Goal: Task Accomplishment & Management: Manage account settings

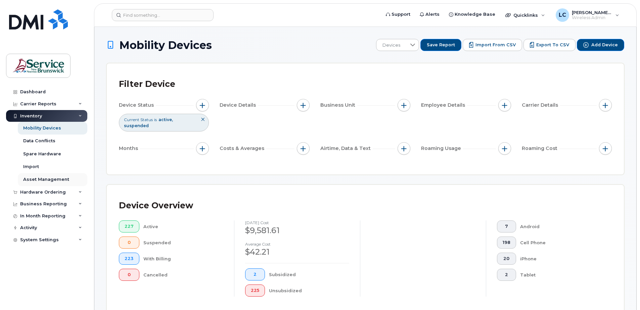
scroll to position [152, 0]
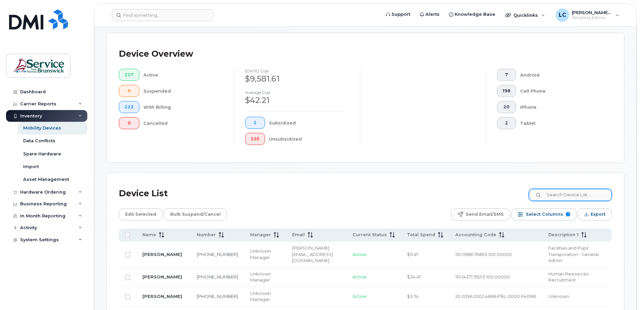
click at [561, 199] on input at bounding box center [570, 195] width 83 height 12
type input "law"
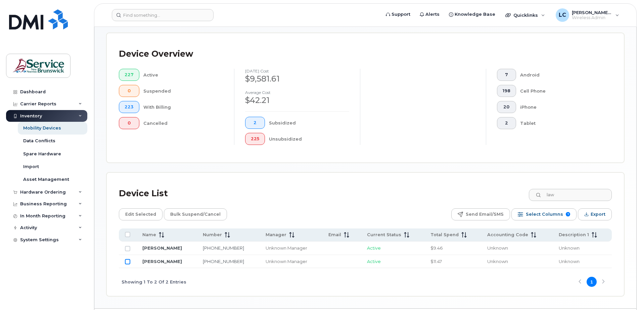
click at [127, 262] on input "Row Unselected" at bounding box center [127, 261] width 5 height 5
checkbox input "true"
click at [141, 213] on span "Edit Selected" at bounding box center [140, 215] width 31 height 10
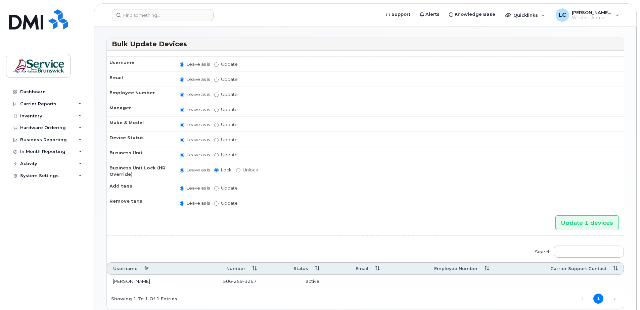
scroll to position [63, 0]
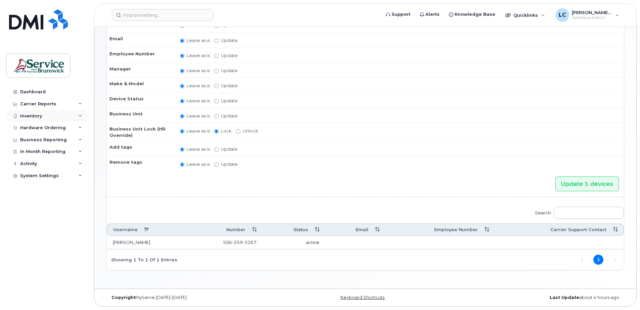
click at [56, 116] on div "Inventory" at bounding box center [46, 116] width 81 height 12
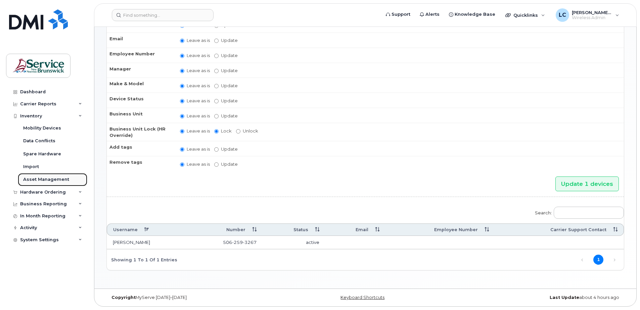
click at [45, 181] on div "Asset Management" at bounding box center [46, 180] width 46 height 6
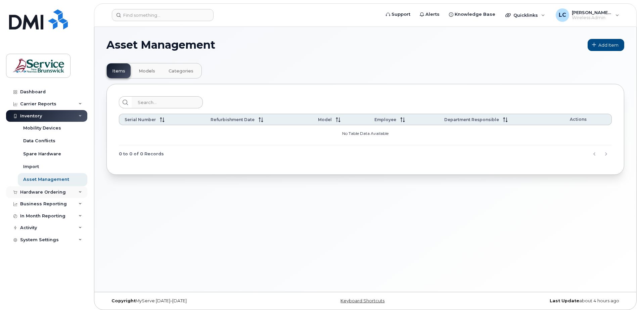
click at [48, 192] on div "Hardware Ordering" at bounding box center [43, 192] width 46 height 5
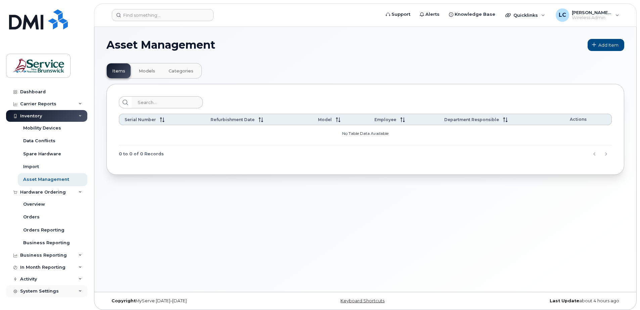
click at [41, 294] on div "System Settings" at bounding box center [39, 291] width 39 height 5
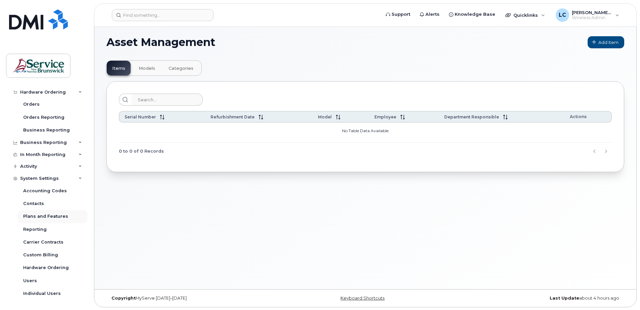
scroll to position [3, 0]
click at [40, 293] on div "Individual Users" at bounding box center [42, 294] width 38 height 6
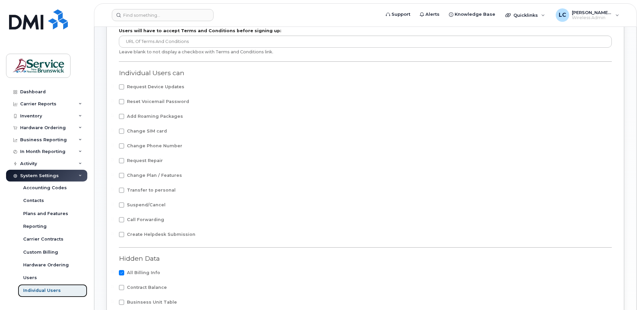
scroll to position [101, 0]
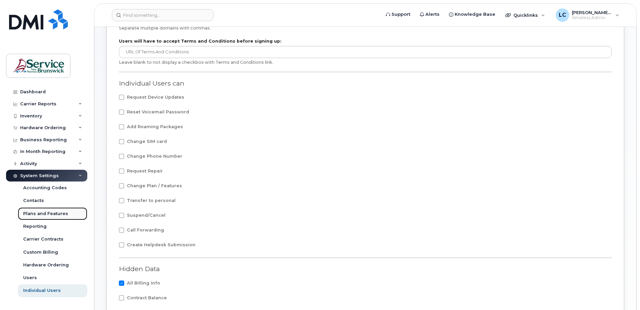
click at [40, 213] on div "Plans and Features" at bounding box center [45, 214] width 45 height 6
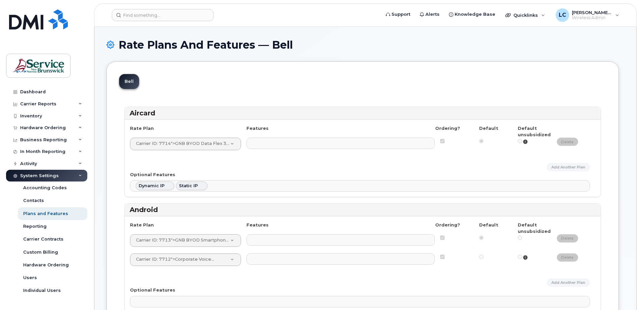
select select
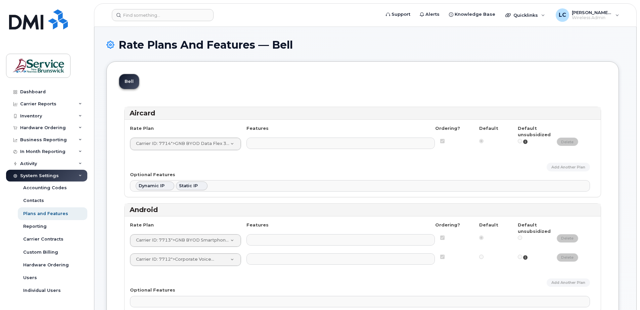
select select
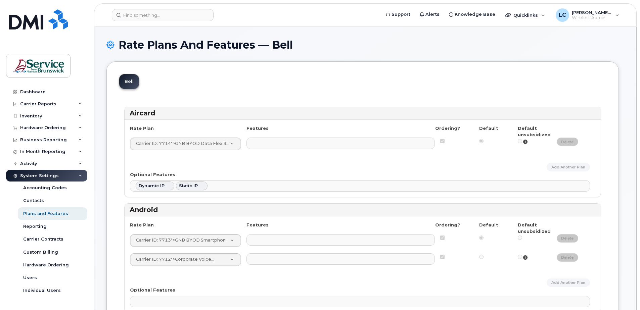
select select
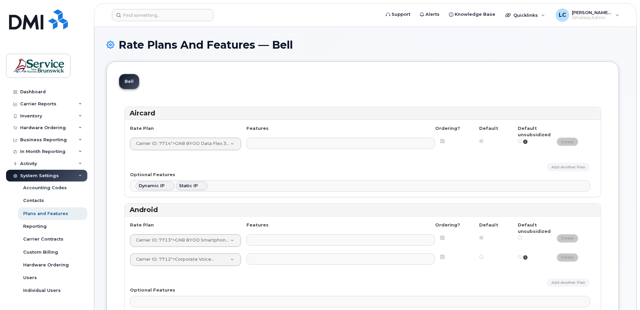
select select
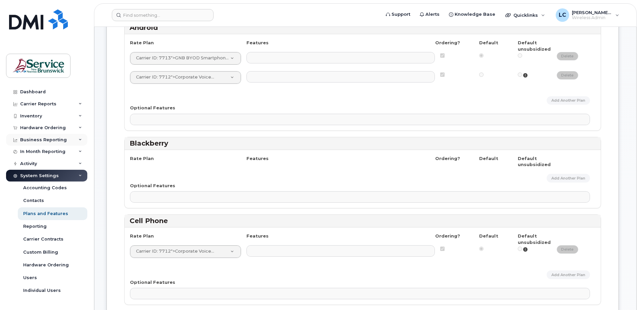
scroll to position [168, 0]
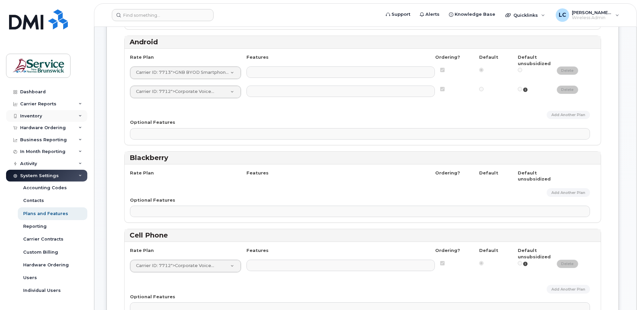
click at [29, 115] on div "Inventory" at bounding box center [31, 116] width 22 height 5
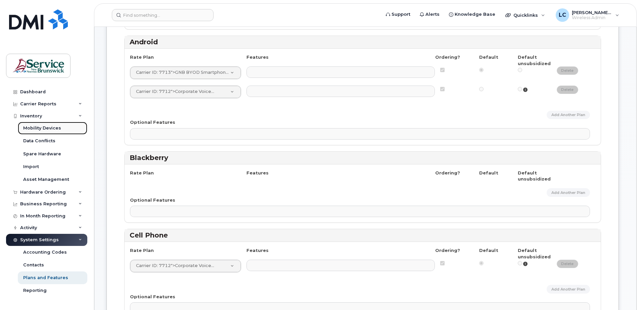
click at [39, 128] on div "Mobility Devices" at bounding box center [42, 128] width 38 height 6
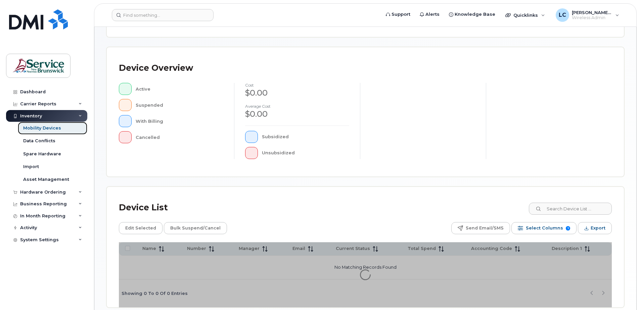
scroll to position [152, 0]
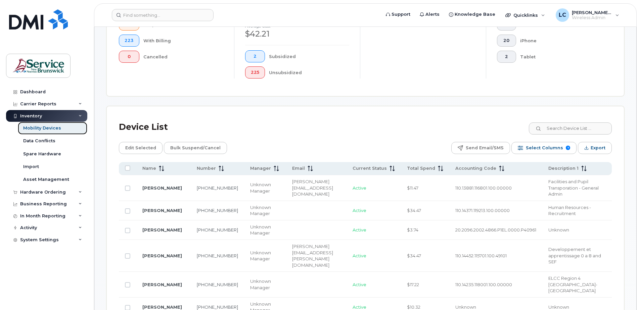
scroll to position [219, 0]
click at [562, 128] on input at bounding box center [570, 128] width 84 height 12
type input "law"
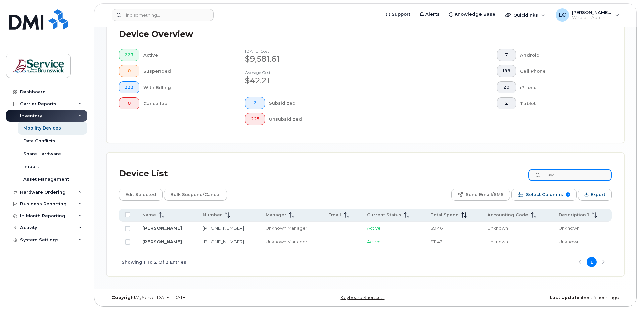
scroll to position [172, 0]
click at [150, 243] on link "[PERSON_NAME]" at bounding box center [162, 241] width 40 height 5
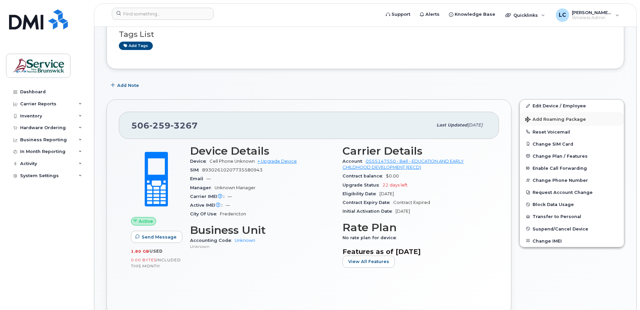
scroll to position [67, 0]
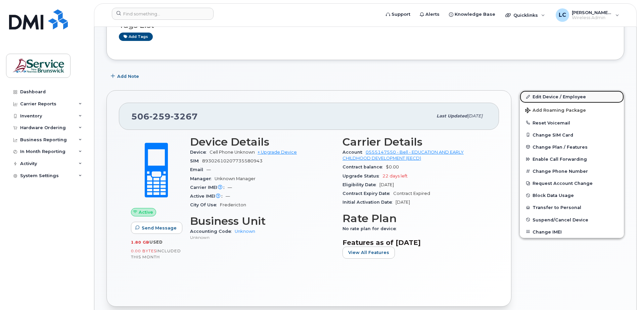
click at [544, 97] on link "Edit Device / Employee" at bounding box center [572, 97] width 104 height 12
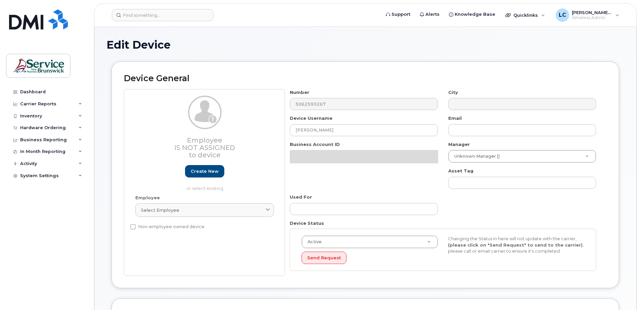
select select "34535604"
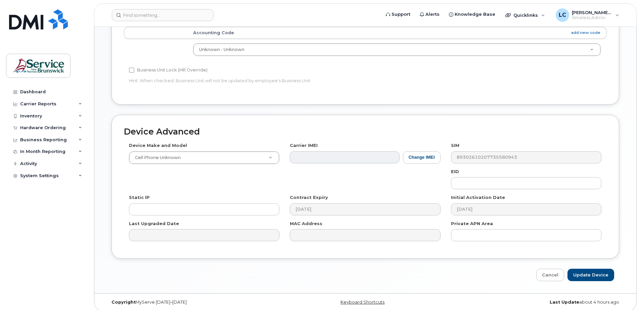
scroll to position [278, 0]
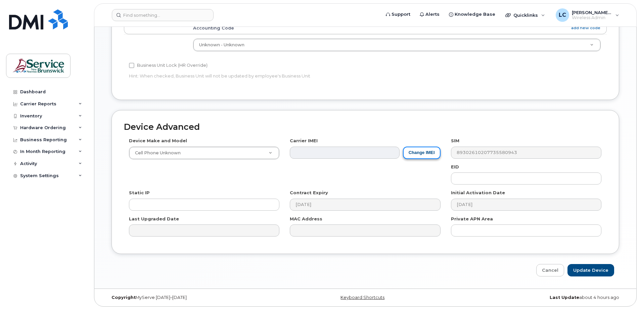
click at [428, 152] on button "Change IMEI" at bounding box center [422, 153] width 38 height 12
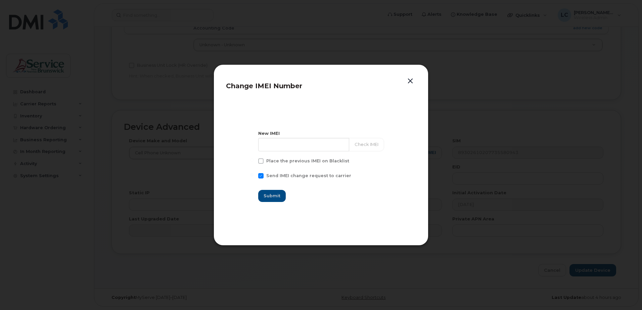
click at [412, 81] on button "button" at bounding box center [411, 81] width 10 height 9
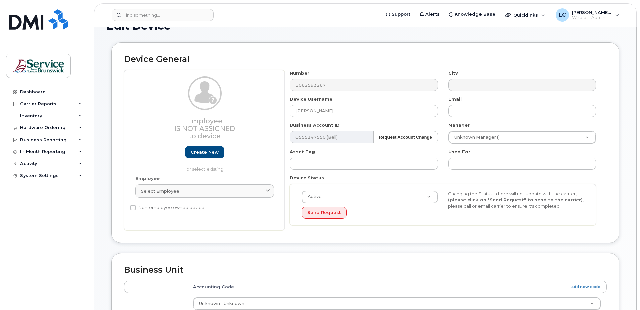
scroll to position [0, 0]
